Goal: Information Seeking & Learning: Find specific page/section

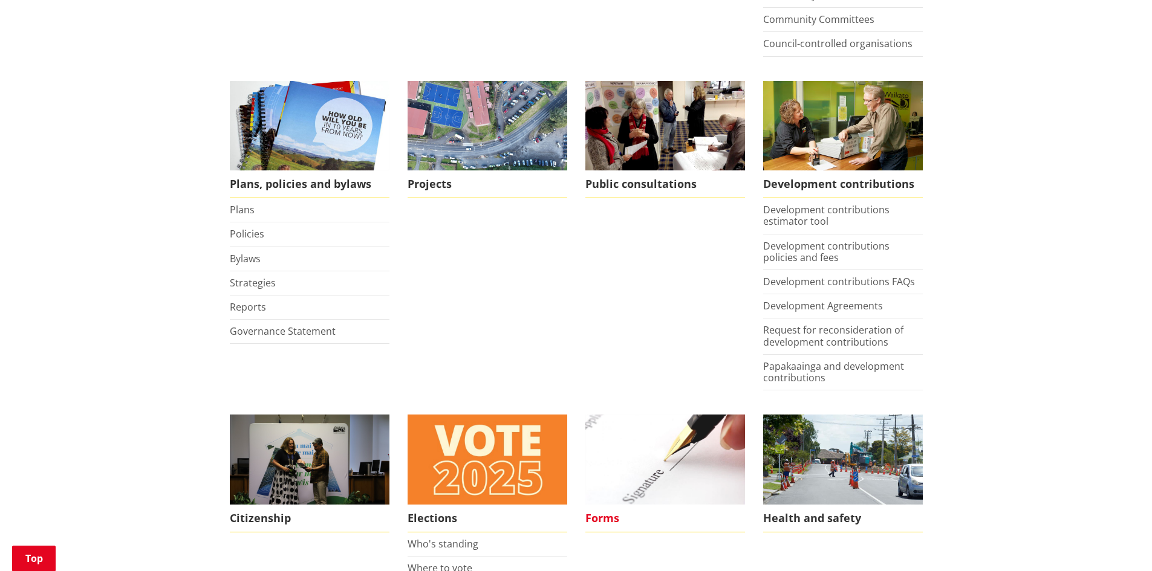
scroll to position [665, 0]
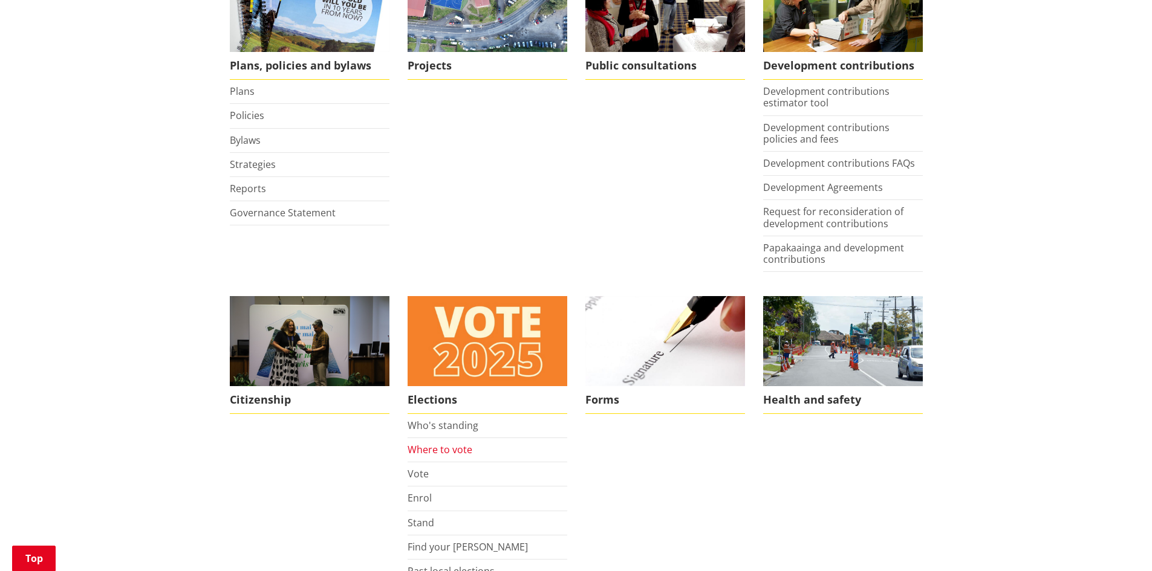
click at [430, 443] on link "Where to vote" at bounding box center [440, 449] width 65 height 13
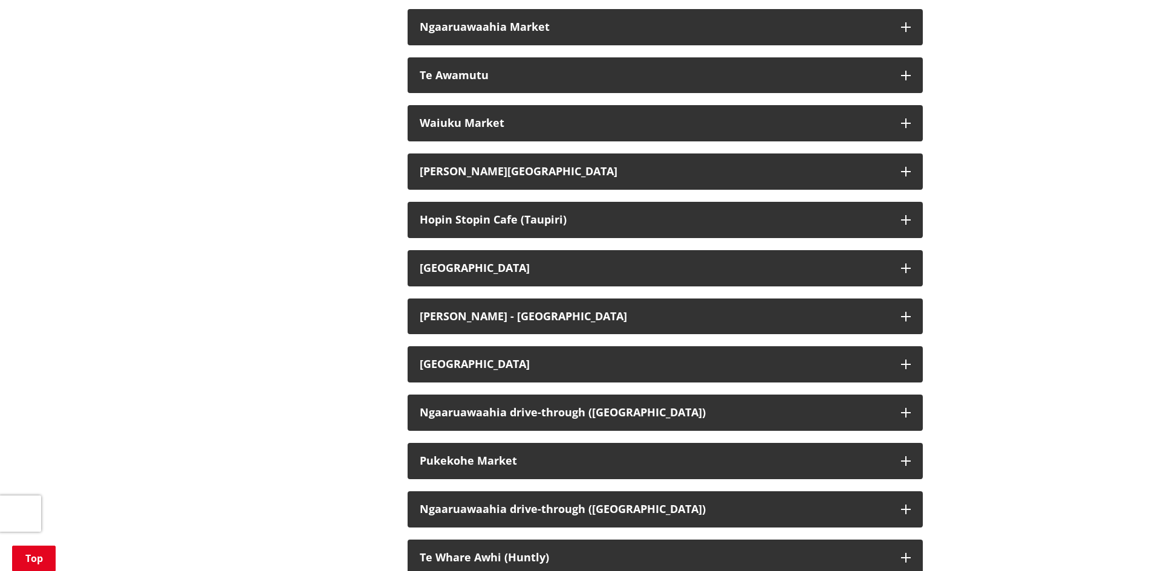
scroll to position [2419, 0]
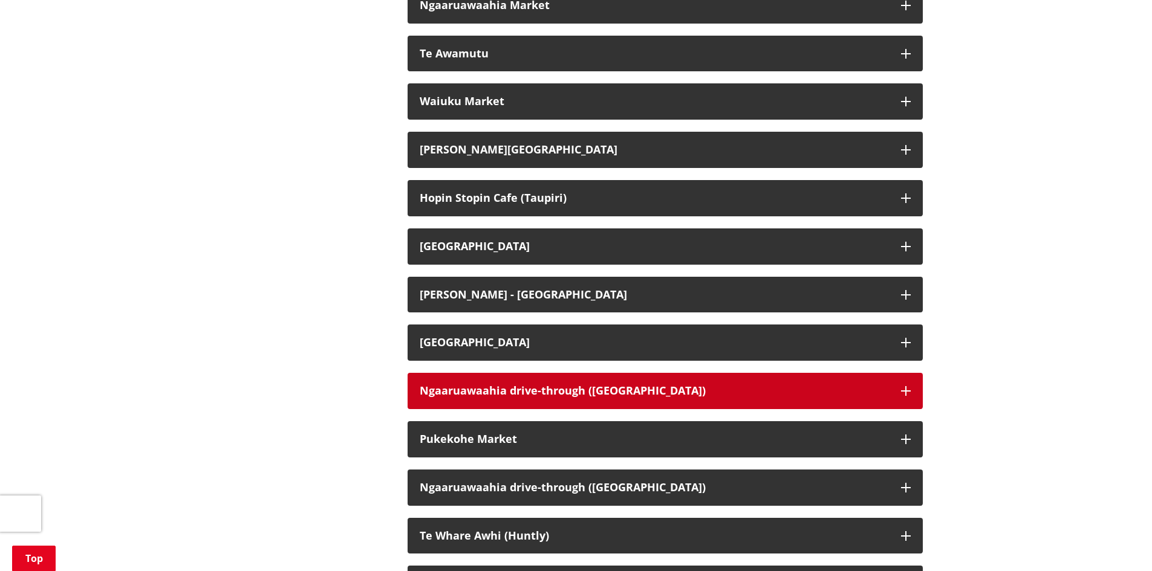
click at [476, 397] on div "Ngaaruawaahia drive-through (Great South Rd)" at bounding box center [654, 391] width 469 height 12
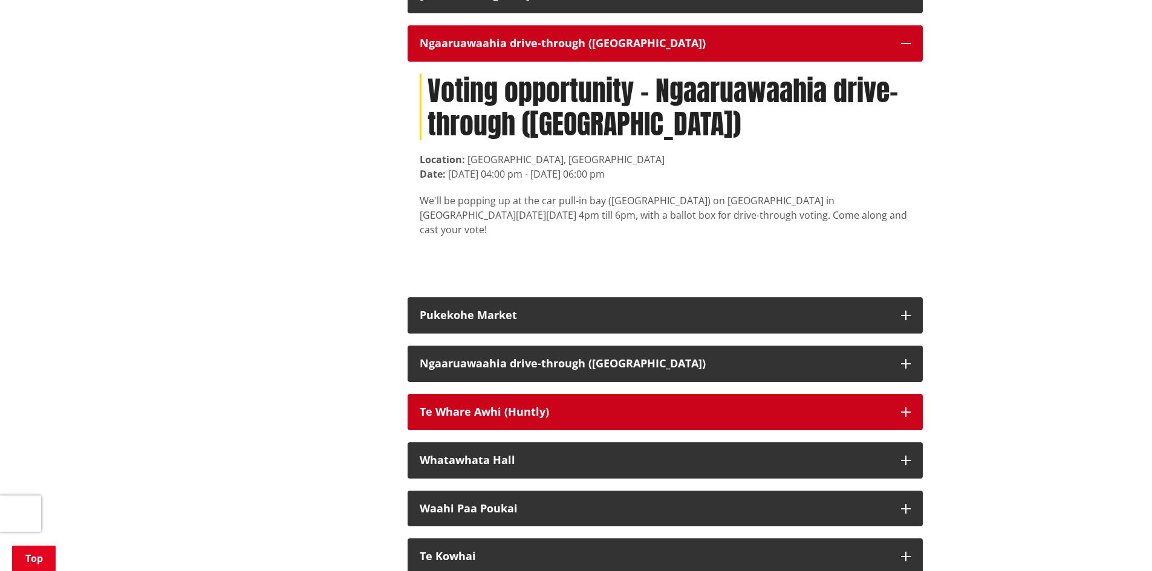
scroll to position [2781, 0]
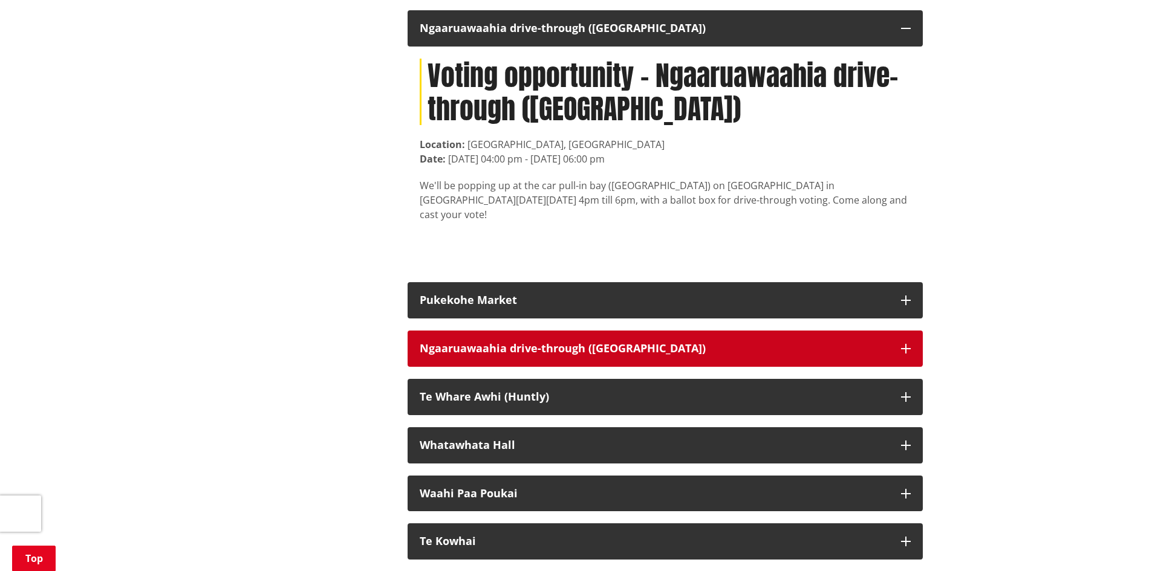
click at [471, 367] on button "Ngaaruawaahia drive-through (Great South Rd)" at bounding box center [665, 349] width 515 height 36
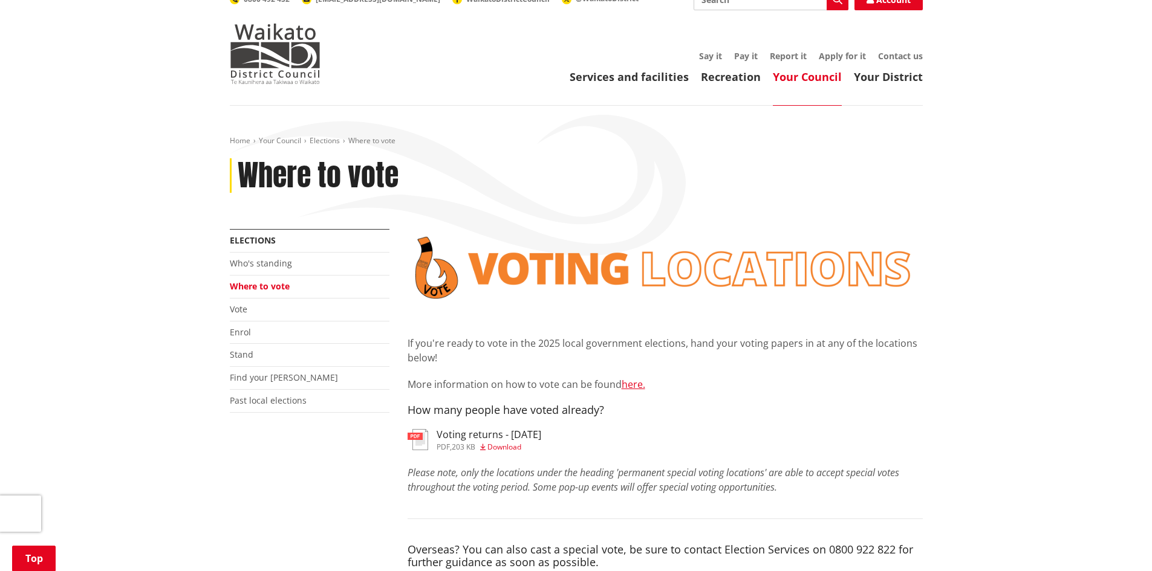
scroll to position [0, 0]
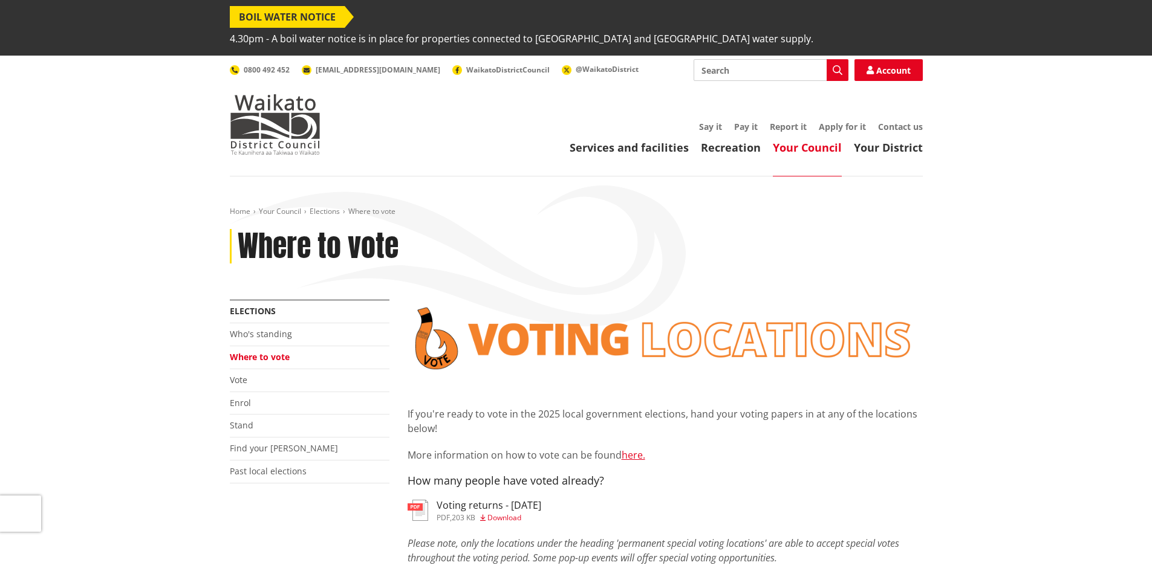
click at [489, 500] on h3 "Voting returns - 6/10/2025" at bounding box center [489, 505] width 105 height 11
